Goal: Task Accomplishment & Management: Manage account settings

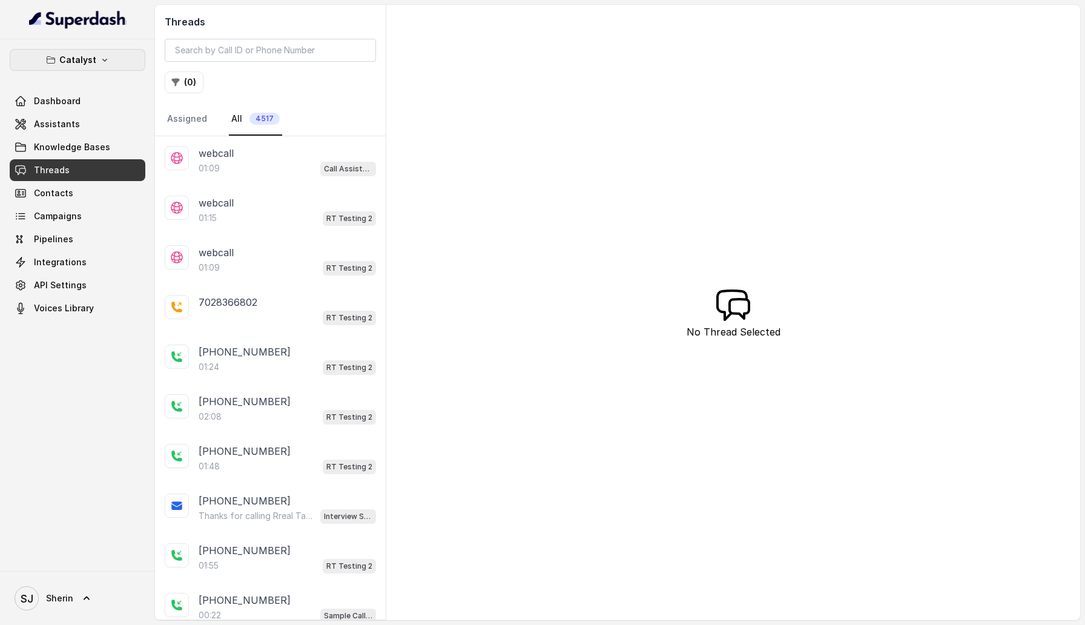
click at [91, 57] on p "Catalyst" at bounding box center [77, 60] width 37 height 15
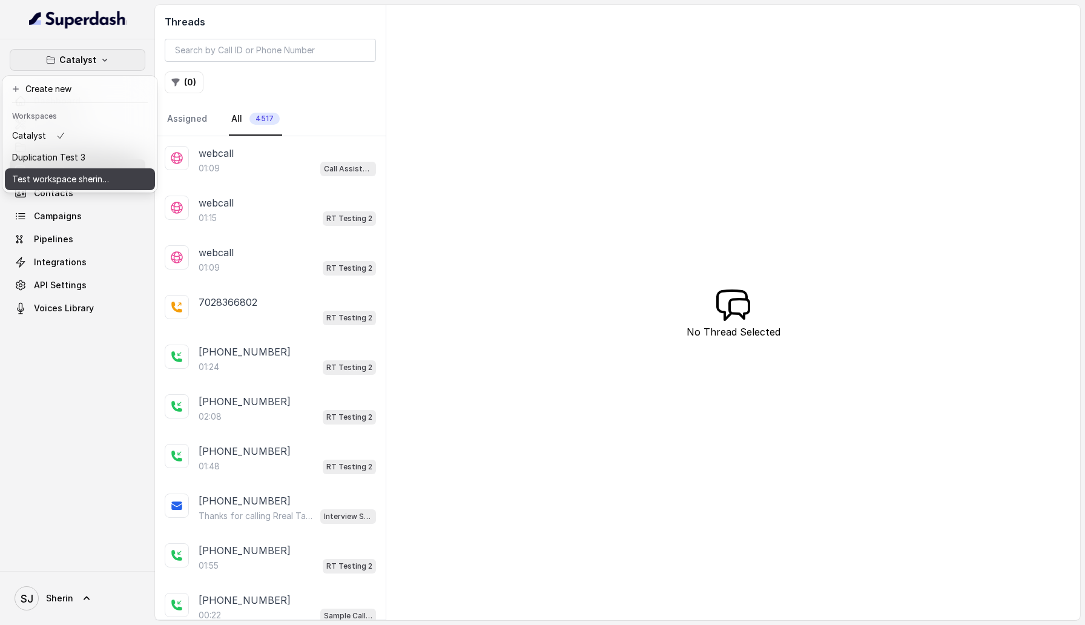
click at [88, 186] on p "Test workspace sherin - limits of workspace naming" at bounding box center [60, 179] width 97 height 15
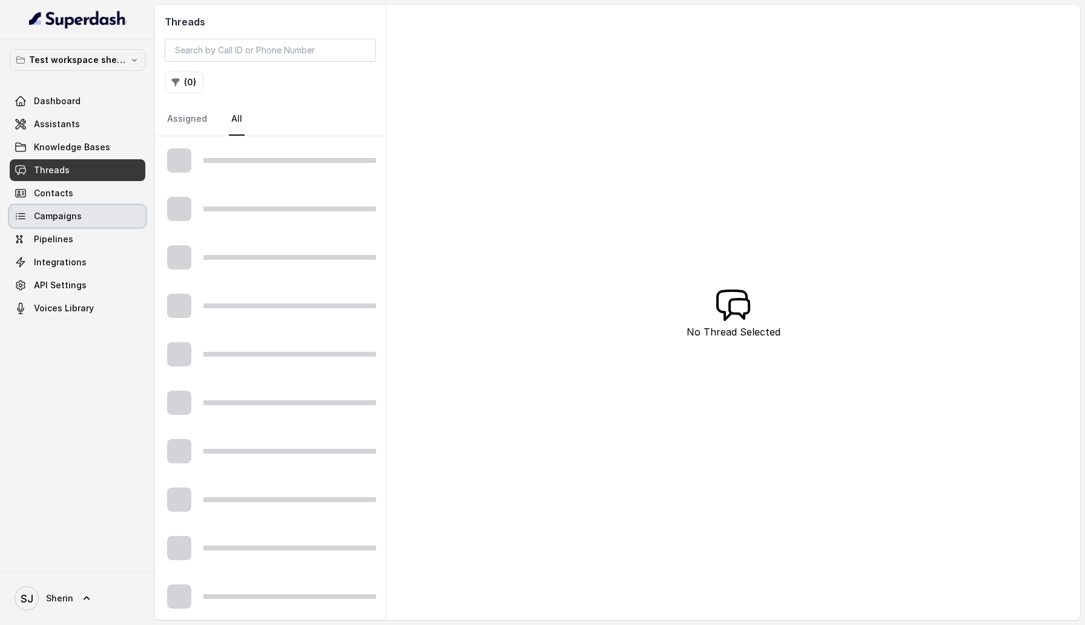
click at [82, 214] on link "Campaigns" at bounding box center [78, 216] width 136 height 22
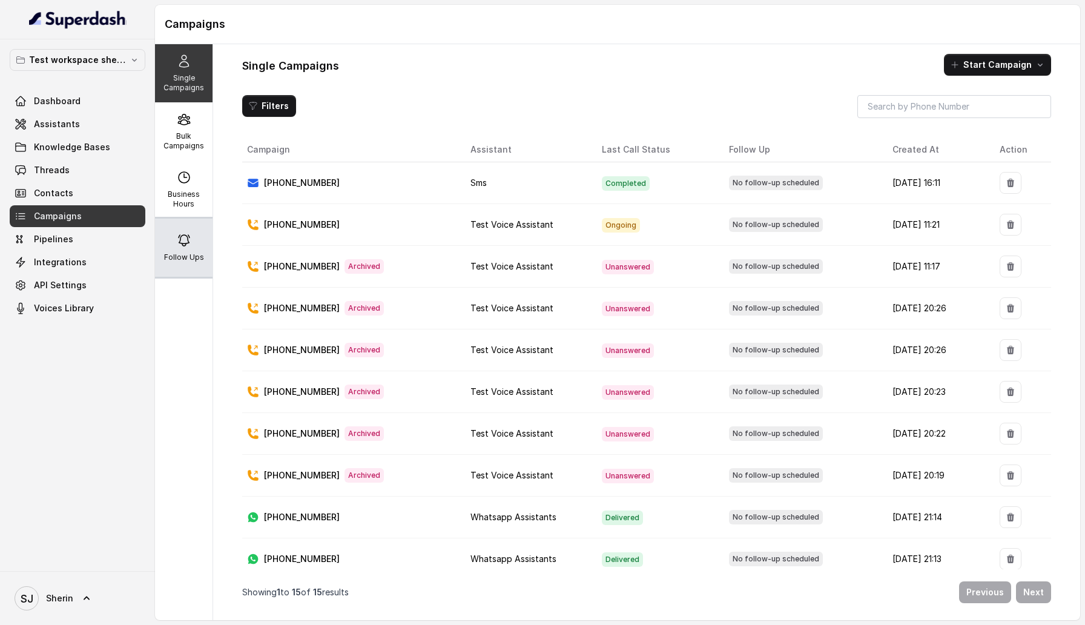
click at [188, 226] on div "Follow Ups" at bounding box center [184, 248] width 58 height 58
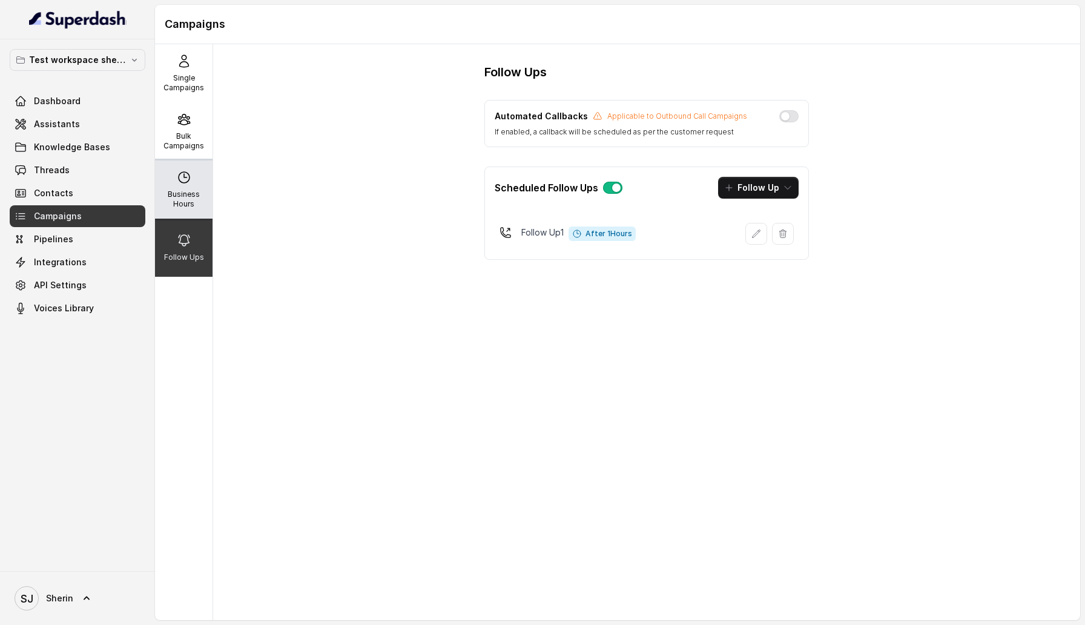
click at [176, 183] on div "Business Hours" at bounding box center [184, 189] width 58 height 58
select select "Asia/Kolkata"
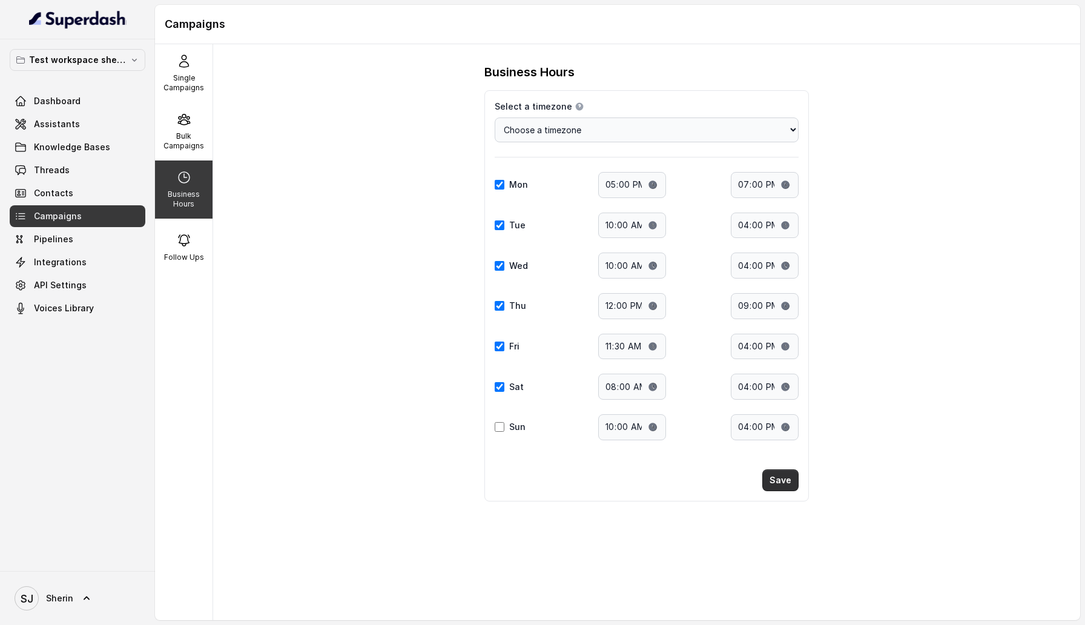
click at [784, 472] on button "Save" at bounding box center [780, 480] width 36 height 22
click at [184, 259] on p "Follow Ups" at bounding box center [184, 257] width 40 height 10
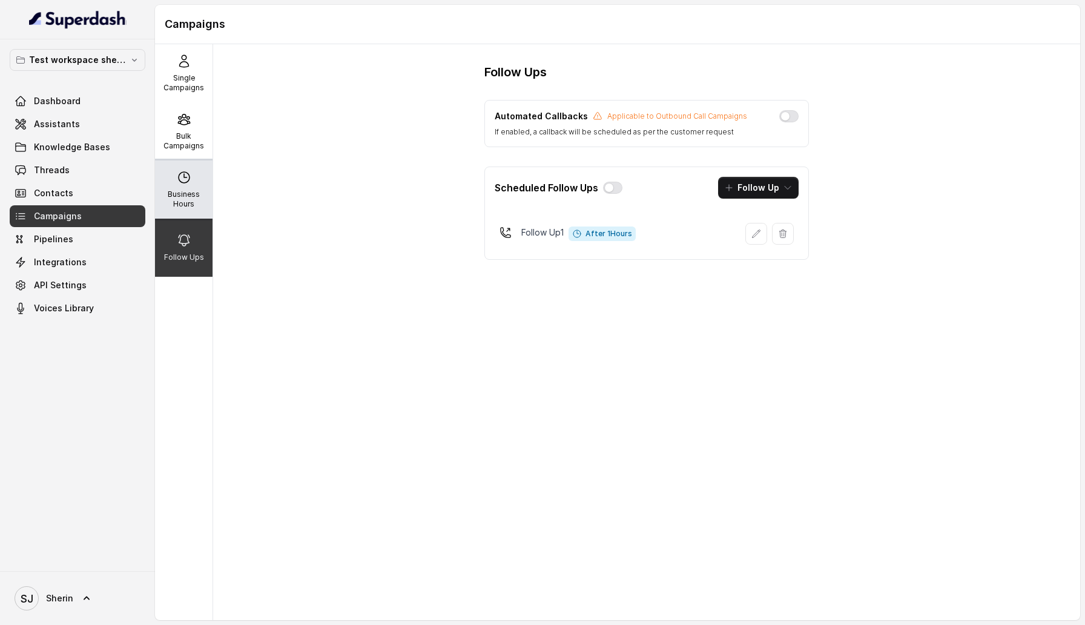
click at [186, 190] on p "Business Hours" at bounding box center [184, 199] width 48 height 19
select select "Asia/Kolkata"
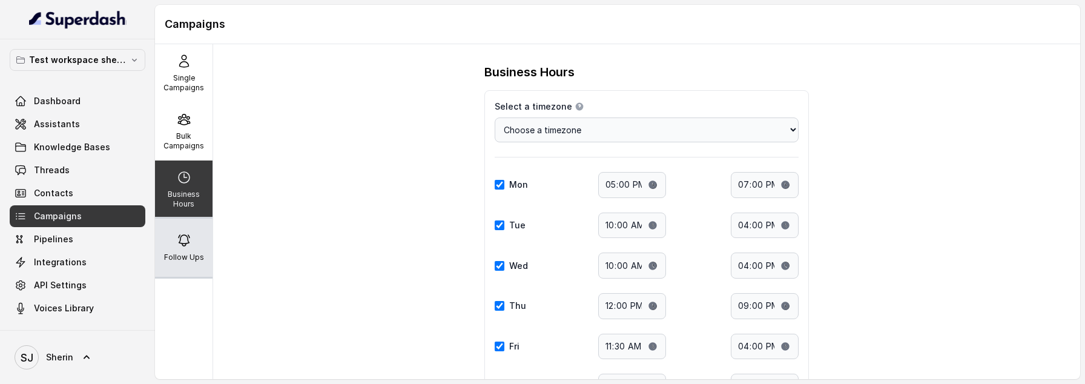
click at [188, 251] on div "Follow Ups" at bounding box center [184, 248] width 58 height 58
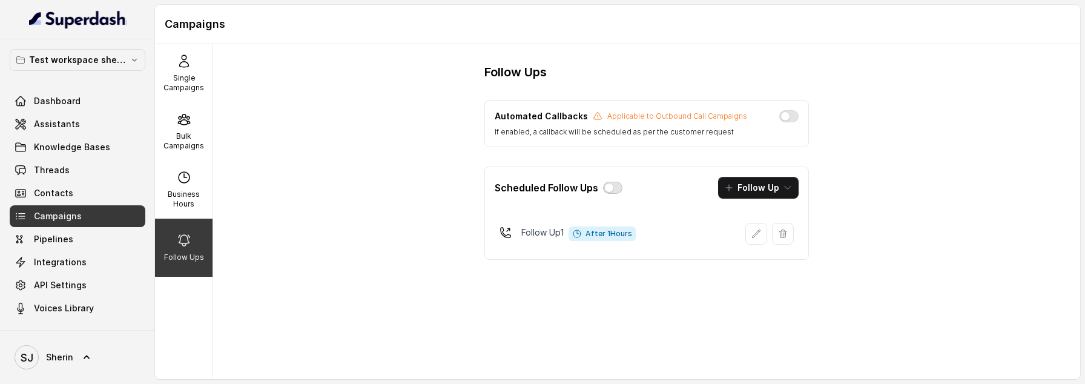
click at [619, 188] on button "button" at bounding box center [612, 188] width 19 height 12
click at [197, 186] on div "Business Hours" at bounding box center [184, 189] width 58 height 58
select select "Asia/Kolkata"
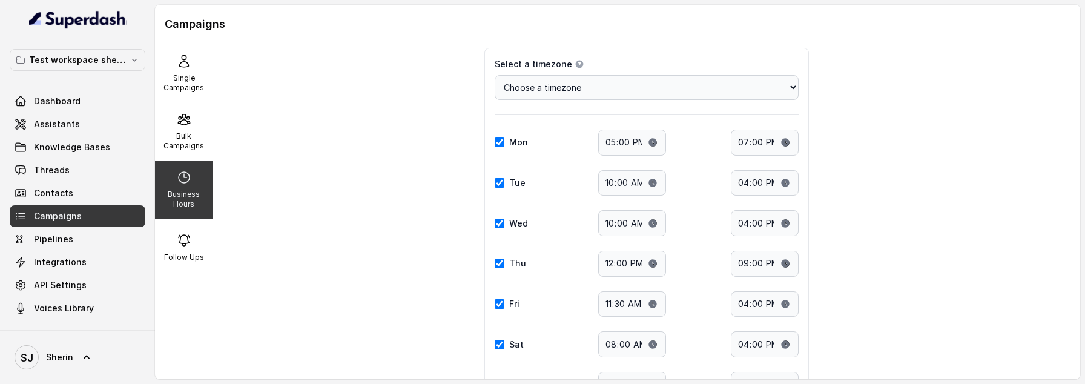
scroll to position [151, 0]
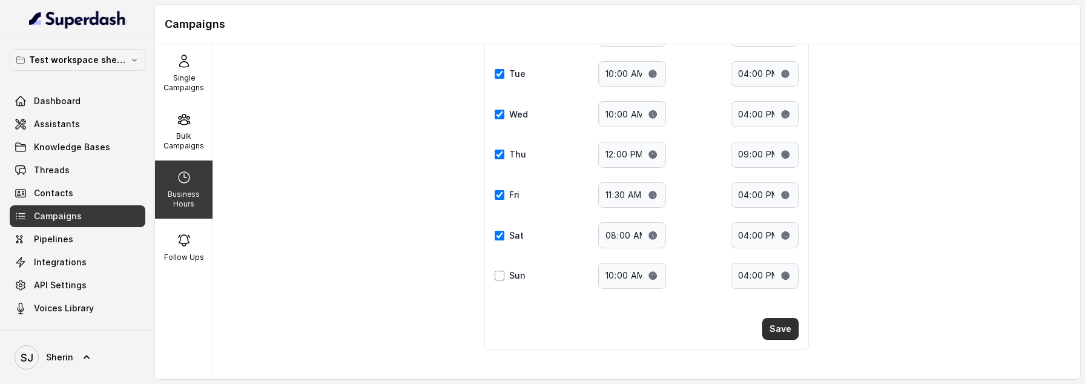
click at [774, 327] on button "Save" at bounding box center [780, 329] width 36 height 22
click at [166, 242] on div "Follow Ups" at bounding box center [184, 248] width 58 height 58
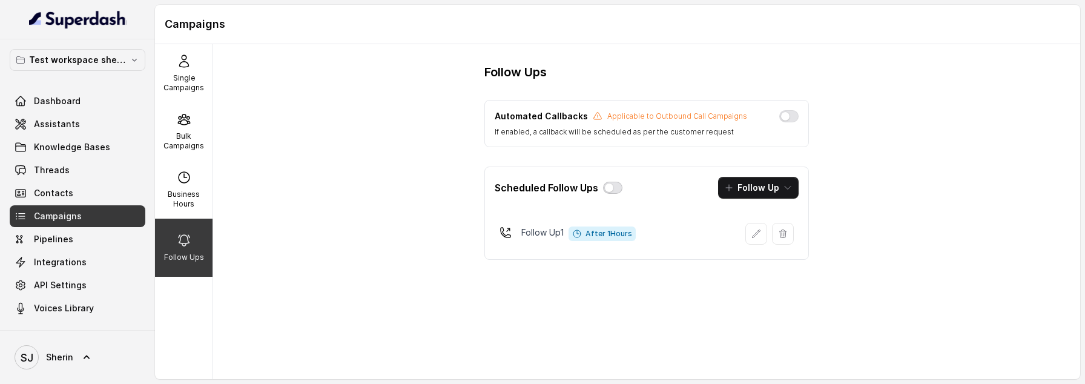
click at [613, 190] on button "button" at bounding box center [612, 188] width 19 height 12
click at [81, 106] on link "Dashboard" at bounding box center [78, 101] width 136 height 22
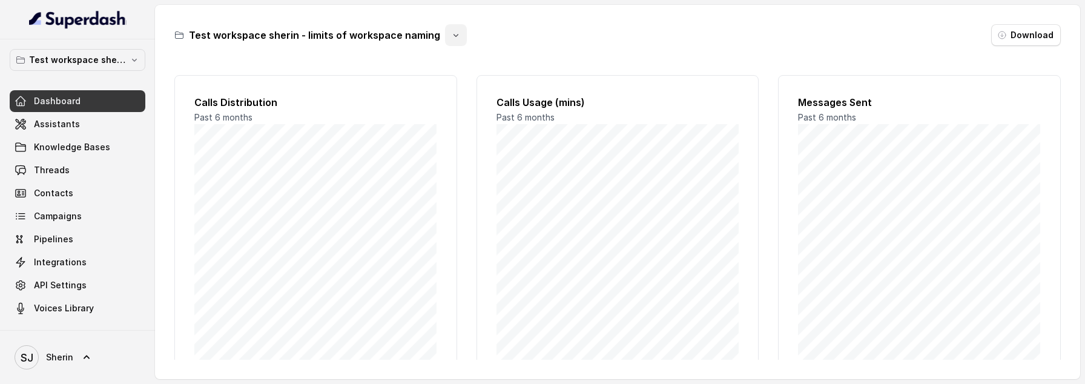
click at [445, 36] on button "button" at bounding box center [456, 35] width 22 height 22
click at [323, 90] on div "Test workspace sherin - limits of workspace naming Download Calls Distribution …" at bounding box center [617, 192] width 925 height 374
click at [82, 345] on link "SJ Sherin" at bounding box center [78, 357] width 136 height 34
click at [134, 326] on link "Logout" at bounding box center [80, 322] width 150 height 22
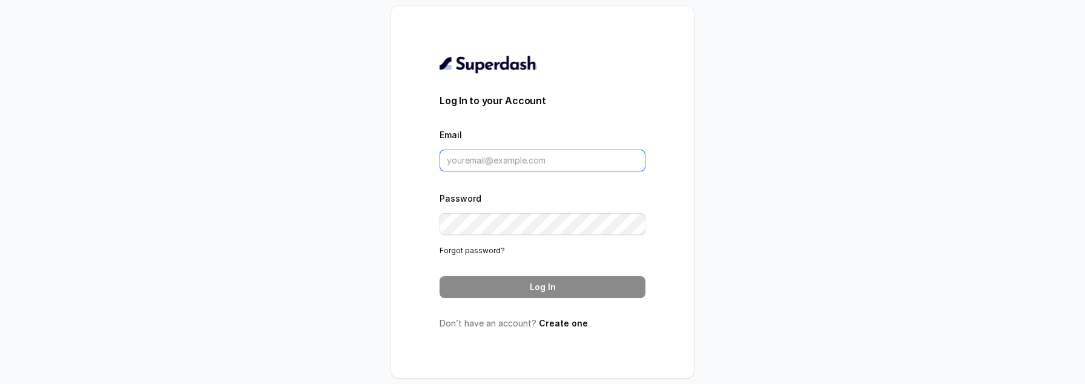
click at [493, 154] on input "Email" at bounding box center [543, 161] width 206 height 22
type input "sherin@trysuperdash.com"
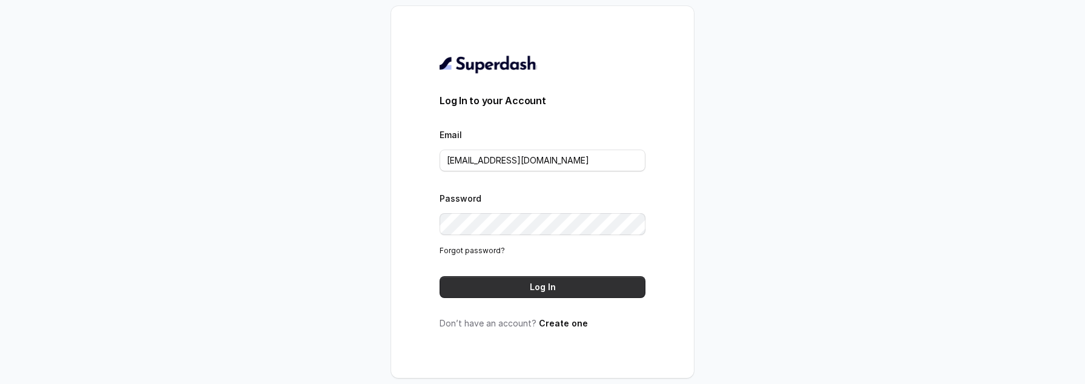
click at [582, 289] on button "Log In" at bounding box center [543, 287] width 206 height 22
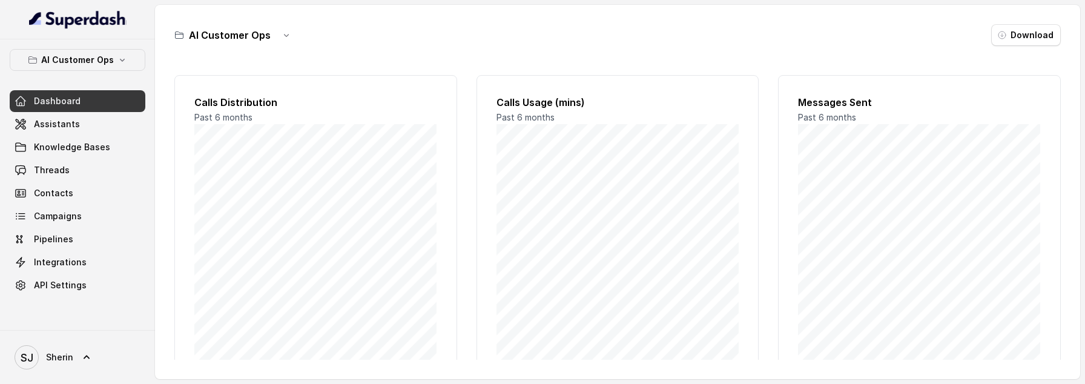
click at [132, 47] on div "AI Customer Ops Dashboard Assistants Knowledge Bases Threads Contacts Campaigns…" at bounding box center [77, 184] width 155 height 291
click at [132, 51] on button "AI Customer Ops" at bounding box center [78, 60] width 136 height 22
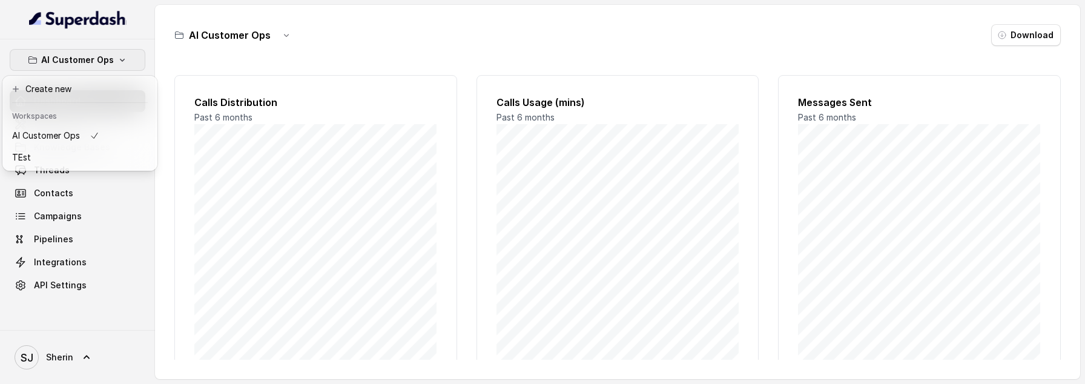
click at [138, 213] on div "AI Customer Ops Dashboard Assistants Knowledge Bases Threads Contacts Campaigns…" at bounding box center [78, 172] width 136 height 247
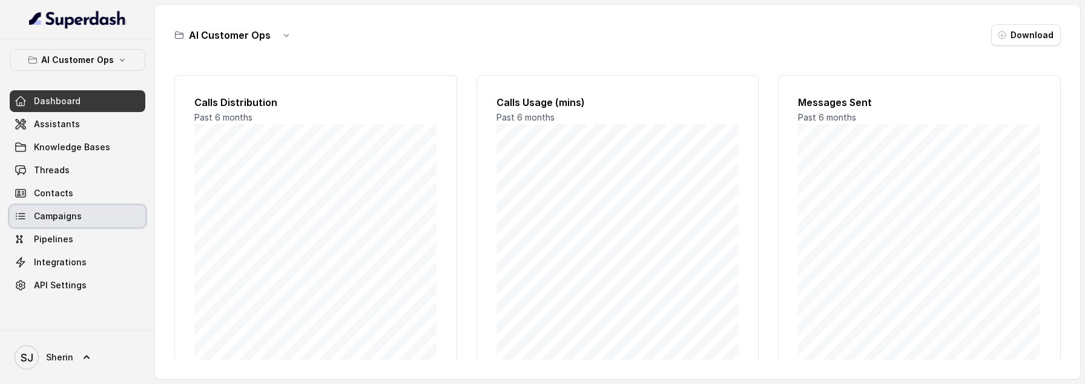
click at [73, 210] on link "Campaigns" at bounding box center [78, 216] width 136 height 22
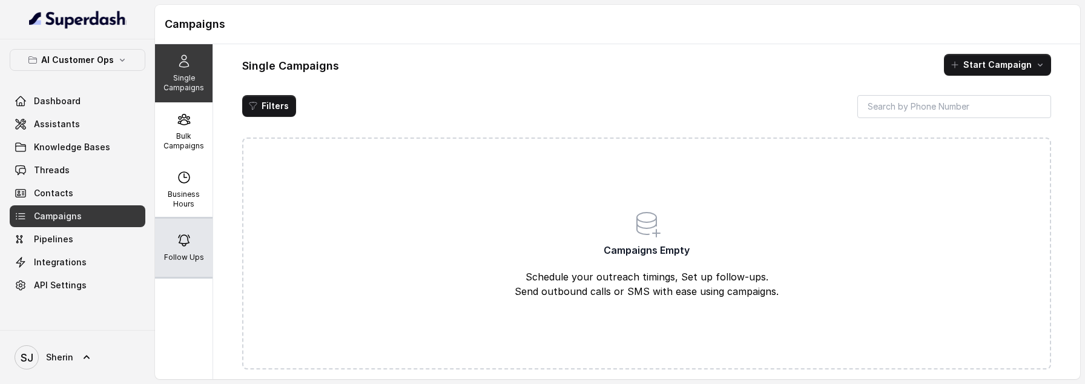
click at [182, 254] on p "Follow Ups" at bounding box center [184, 257] width 40 height 10
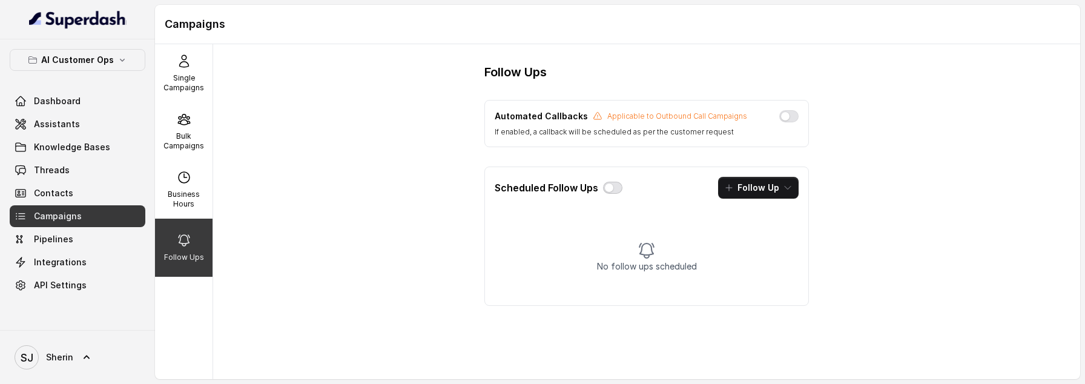
click at [606, 185] on button "button" at bounding box center [612, 188] width 19 height 12
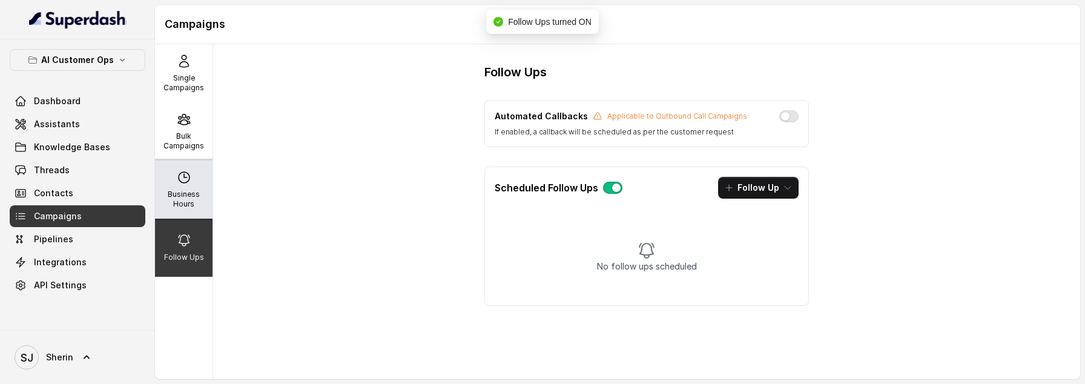
click at [186, 198] on p "Business Hours" at bounding box center [184, 199] width 48 height 19
select select "UTC"
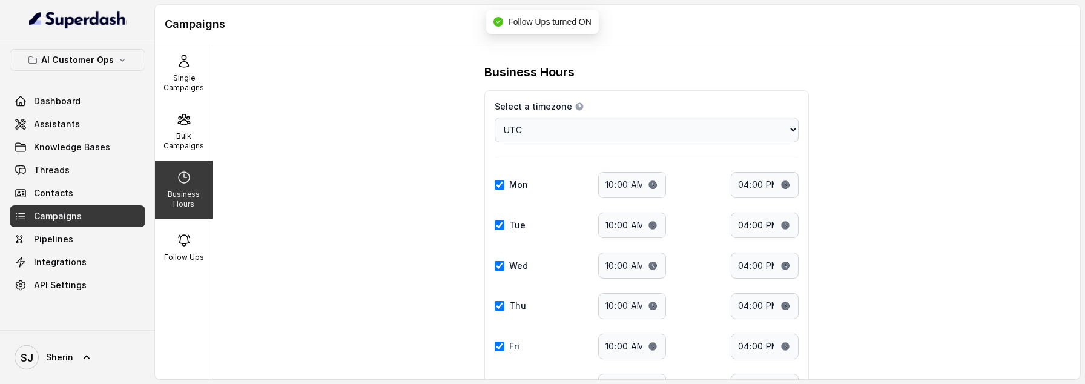
scroll to position [151, 0]
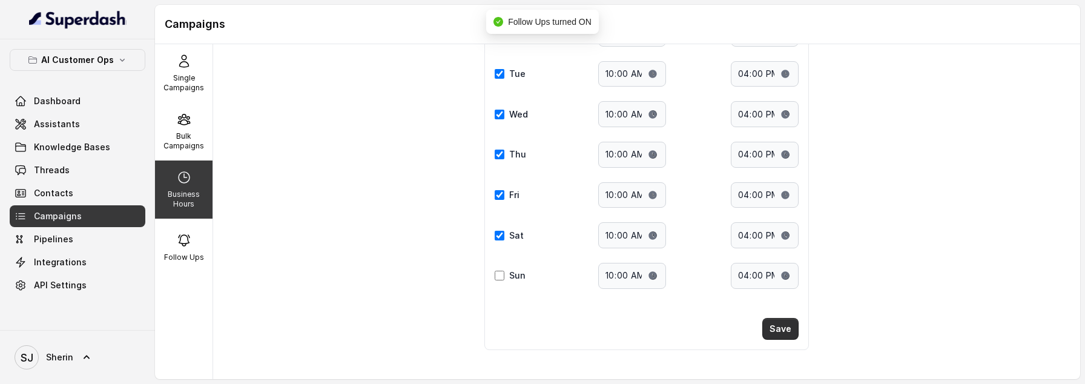
click at [779, 329] on button "Save" at bounding box center [780, 329] width 36 height 22
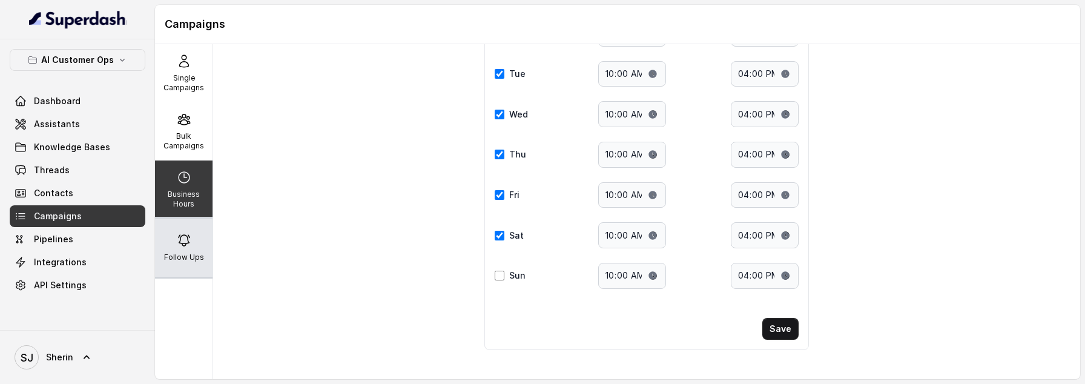
click at [183, 254] on p "Follow Ups" at bounding box center [184, 257] width 40 height 10
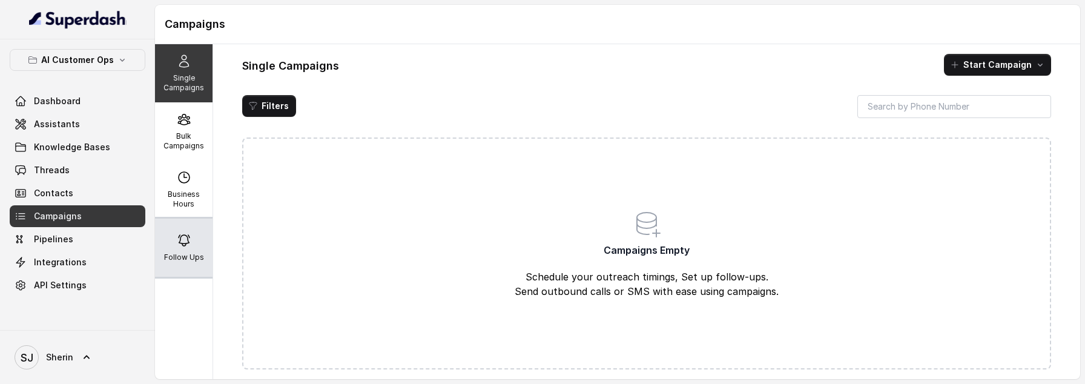
click at [179, 248] on div "Follow Ups" at bounding box center [184, 248] width 58 height 58
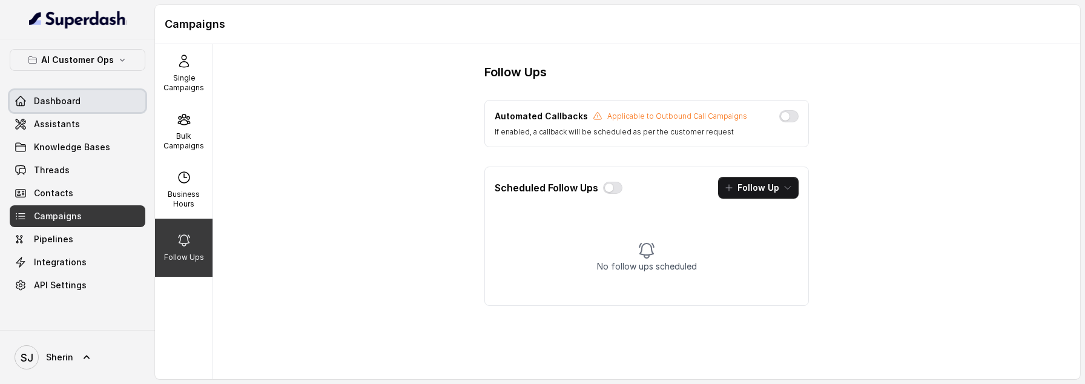
click at [71, 105] on span "Dashboard" at bounding box center [57, 101] width 47 height 12
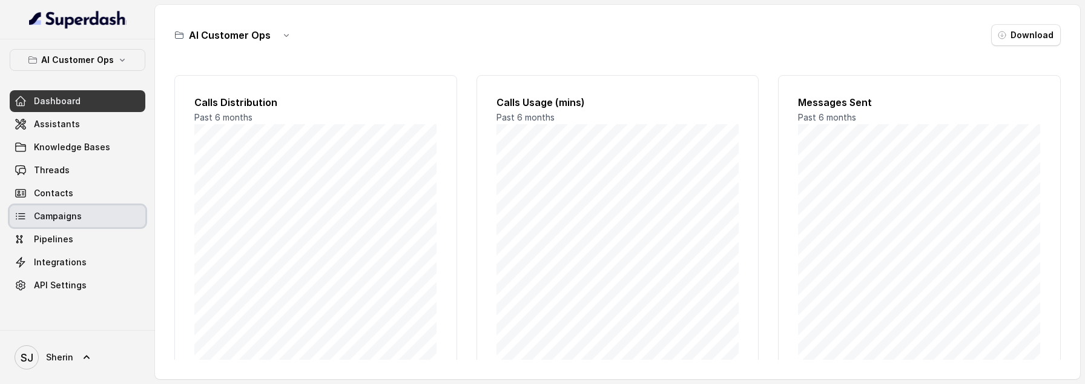
click at [62, 219] on span "Campaigns" at bounding box center [58, 216] width 48 height 12
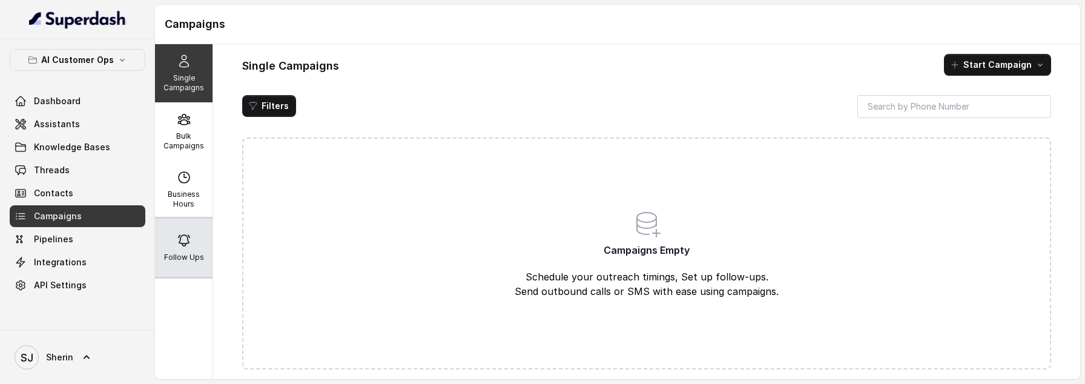
click at [189, 239] on icon at bounding box center [184, 240] width 15 height 15
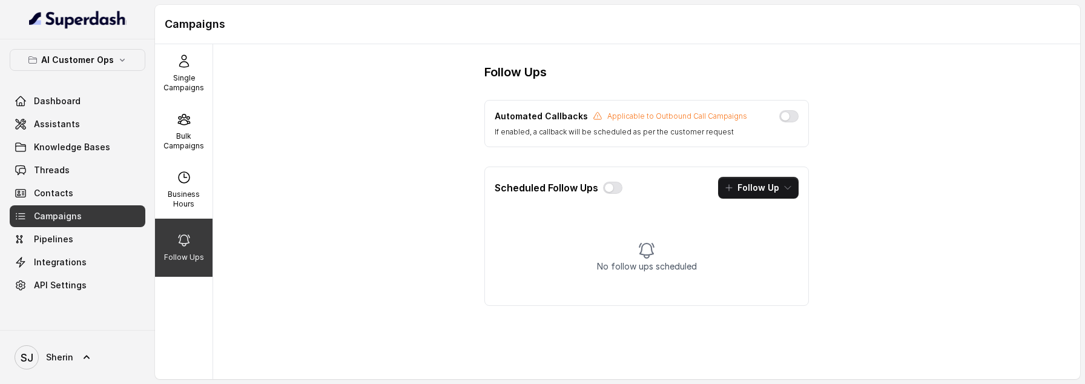
click at [624, 180] on div "Scheduled Follow Ups Follow Up" at bounding box center [646, 187] width 323 height 41
click at [616, 185] on button "button" at bounding box center [612, 188] width 19 height 12
click at [76, 104] on span "Dashboard" at bounding box center [57, 101] width 47 height 12
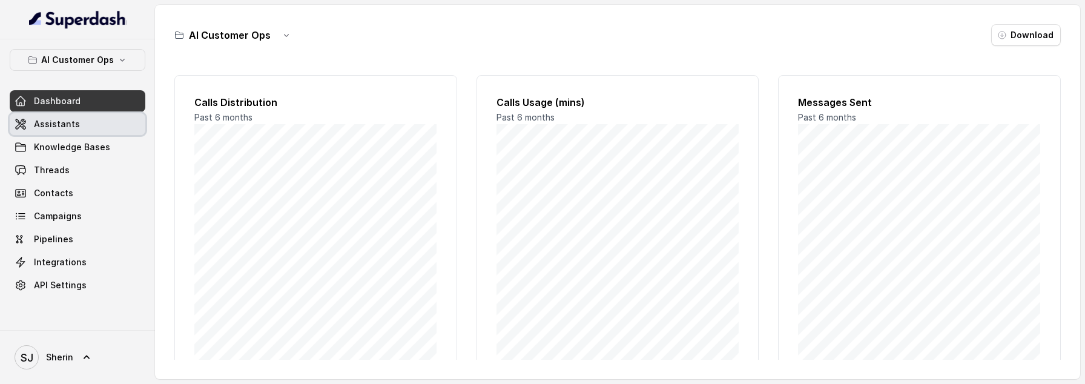
click at [93, 122] on link "Assistants" at bounding box center [78, 124] width 136 height 22
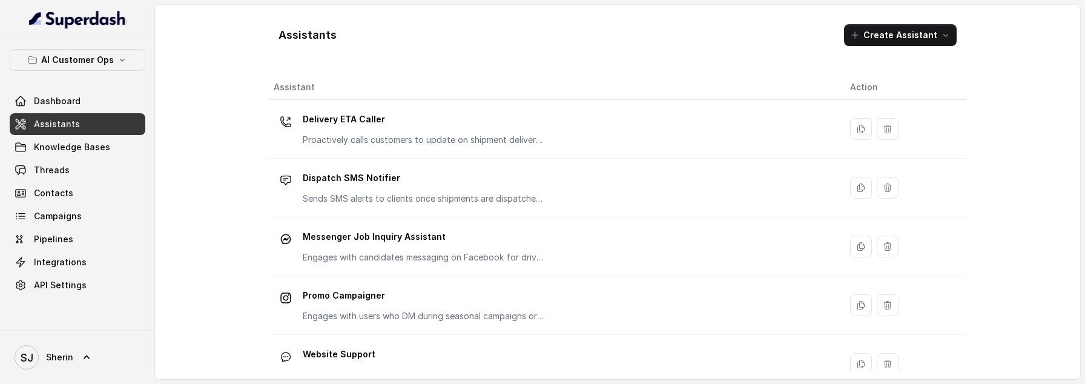
click at [87, 85] on div "AI Customer Ops Dashboard Assistants Knowledge Bases Threads Contacts Campaigns…" at bounding box center [78, 172] width 136 height 247
click at [87, 90] on link "Dashboard" at bounding box center [78, 101] width 136 height 22
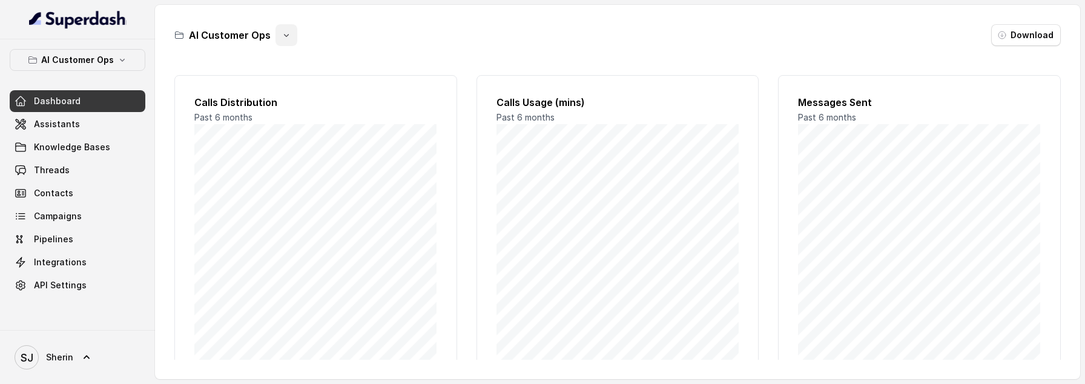
click at [282, 38] on icon "button" at bounding box center [287, 35] width 10 height 10
click at [289, 89] on button "Rename" at bounding box center [284, 86] width 72 height 22
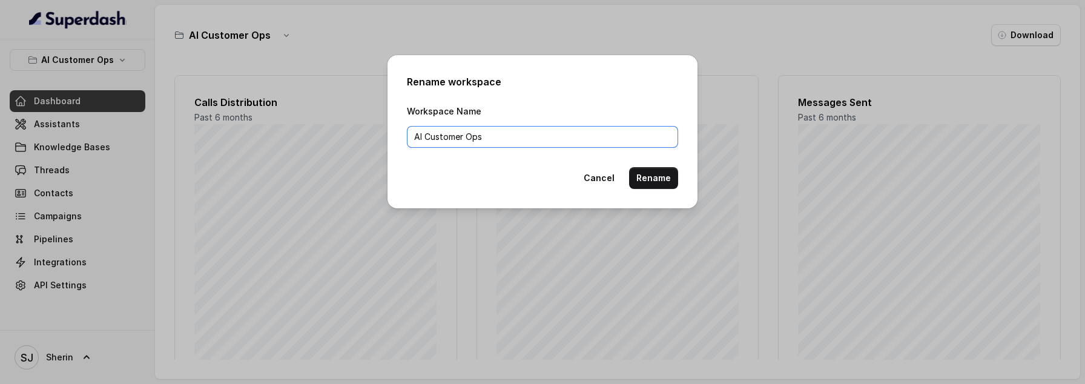
click at [486, 139] on input "AI Customer Ops" at bounding box center [542, 137] width 271 height 22
type input "AI Customer Opss"
click at [673, 186] on button "Rename" at bounding box center [653, 178] width 49 height 22
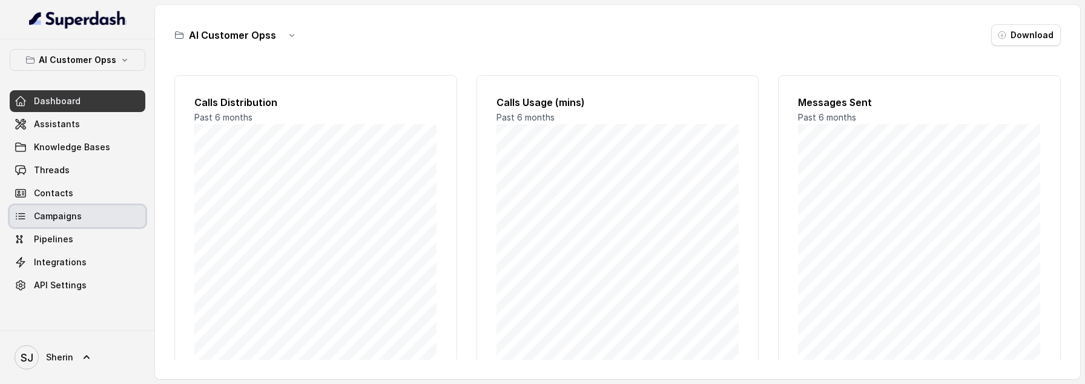
click at [59, 213] on span "Campaigns" at bounding box center [58, 216] width 48 height 12
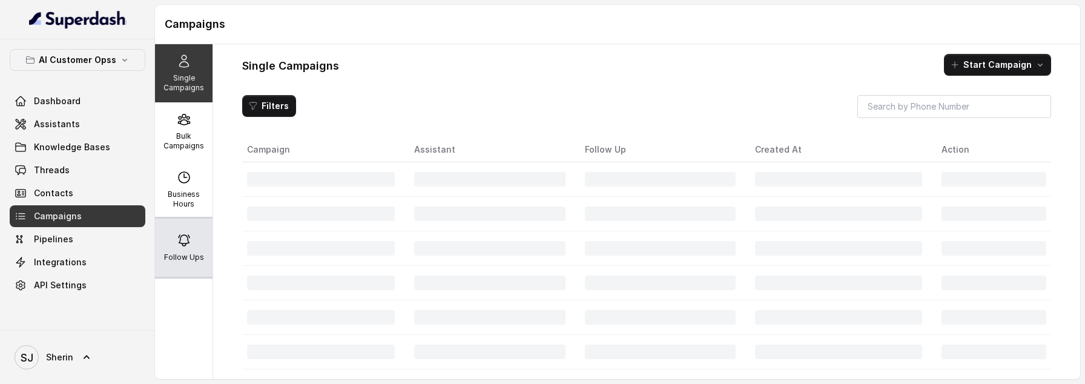
click at [180, 243] on icon at bounding box center [184, 240] width 11 height 11
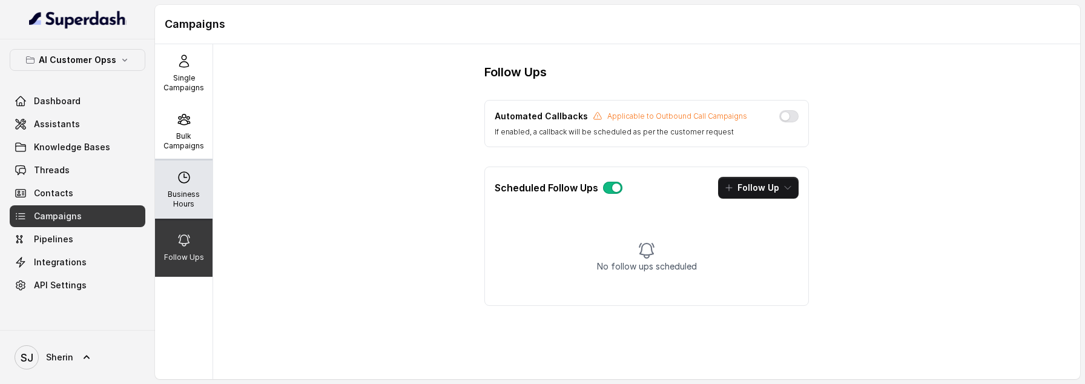
click at [174, 200] on p "Business Hours" at bounding box center [184, 199] width 48 height 19
select select "UTC"
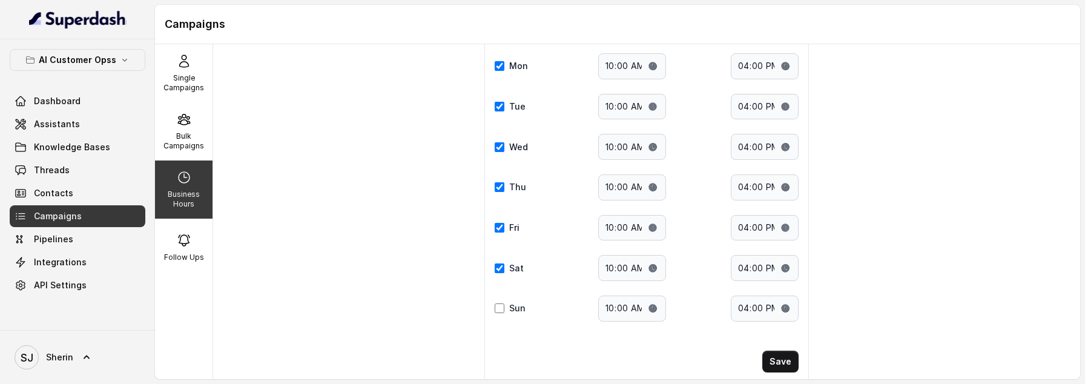
scroll to position [131, 0]
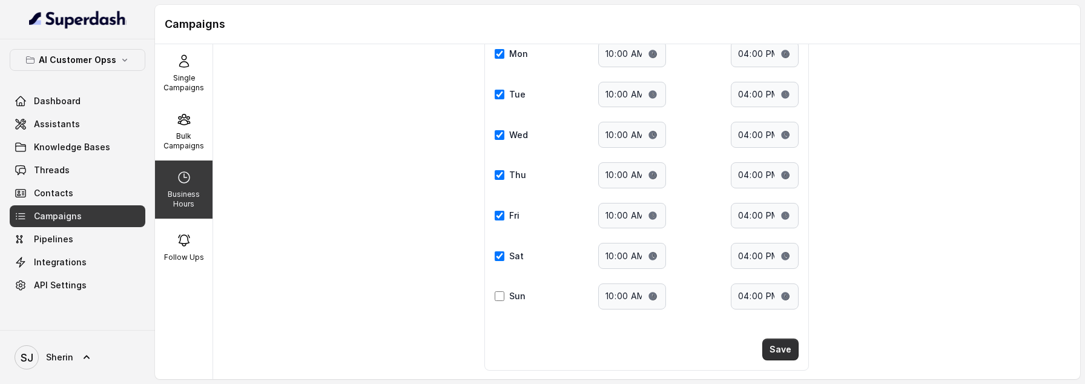
click at [788, 353] on button "Save" at bounding box center [780, 349] width 36 height 22
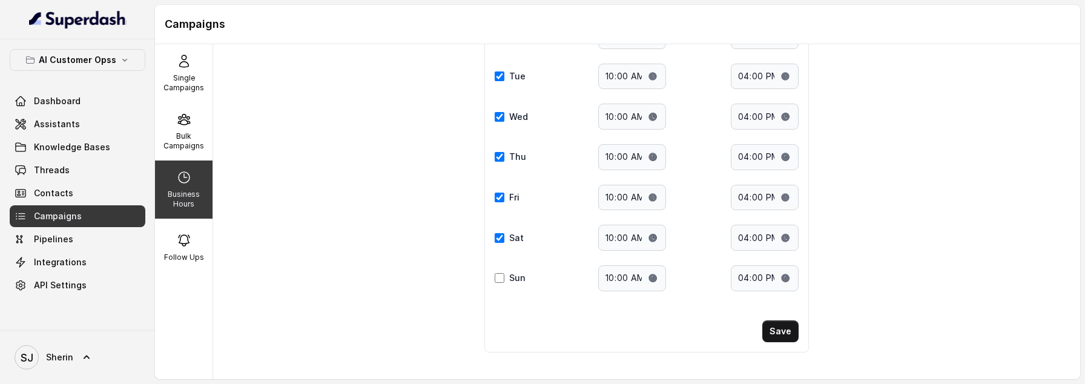
scroll to position [151, 0]
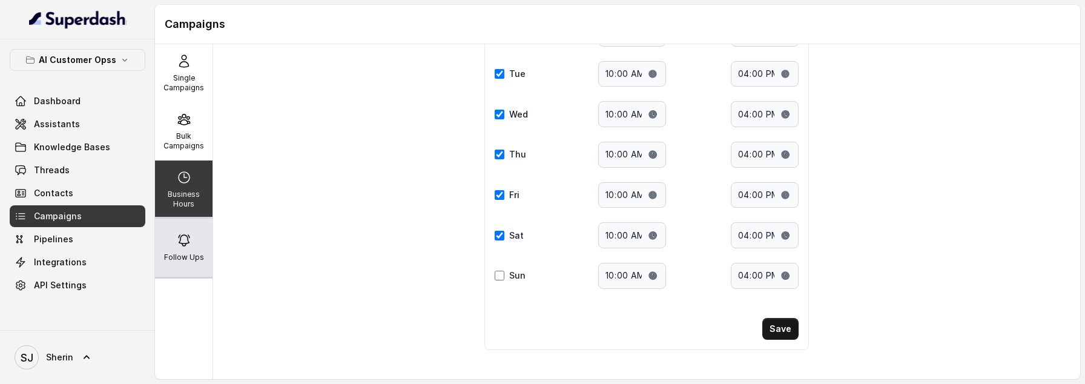
click at [174, 232] on div "Follow Ups" at bounding box center [184, 248] width 58 height 58
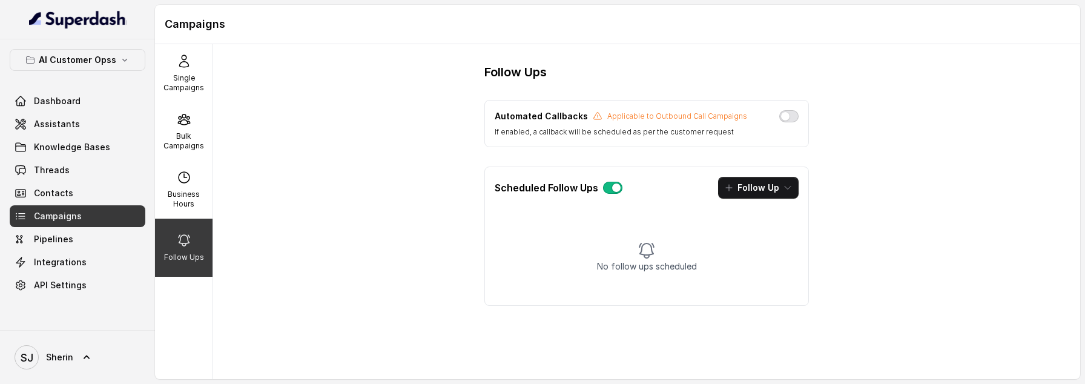
click at [791, 114] on button "button" at bounding box center [788, 116] width 19 height 12
